Goal: Transaction & Acquisition: Register for event/course

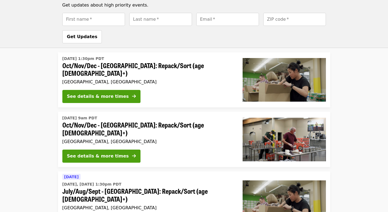
scroll to position [298, 0]
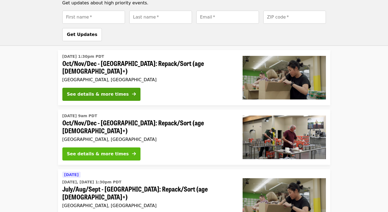
click at [102, 151] on div "See details & more times" at bounding box center [98, 154] width 62 height 7
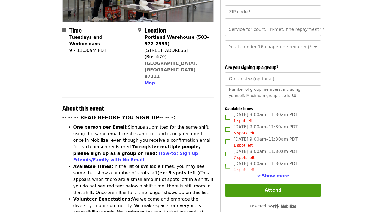
scroll to position [119, 0]
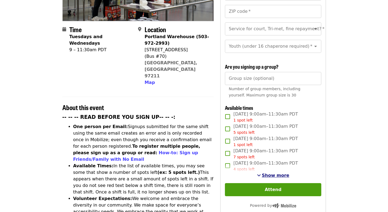
click at [269, 172] on button "Show more" at bounding box center [273, 175] width 32 height 7
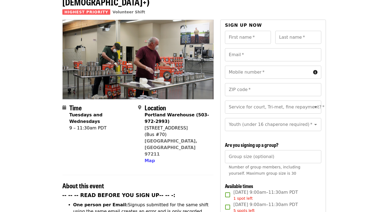
scroll to position [0, 0]
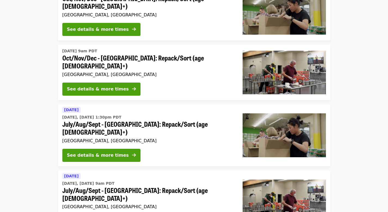
scroll to position [366, 0]
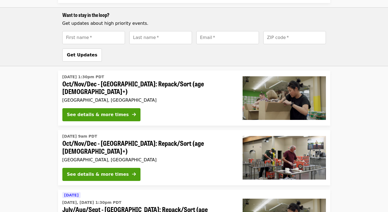
scroll to position [278, 0]
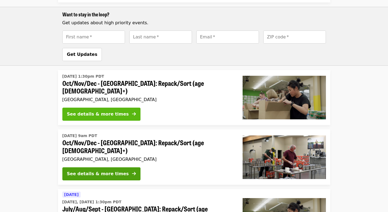
click at [109, 111] on div "See details & more times" at bounding box center [98, 114] width 62 height 7
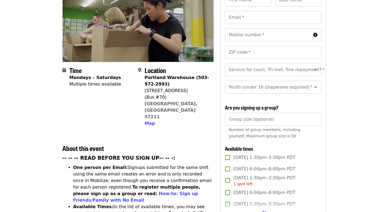
scroll to position [93, 0]
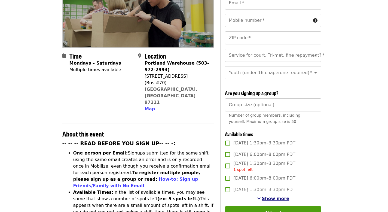
click at [263, 198] on button "Show more" at bounding box center [273, 198] width 32 height 7
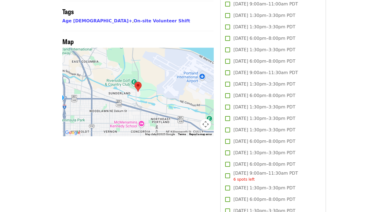
scroll to position [452, 0]
